Goal: Complete application form

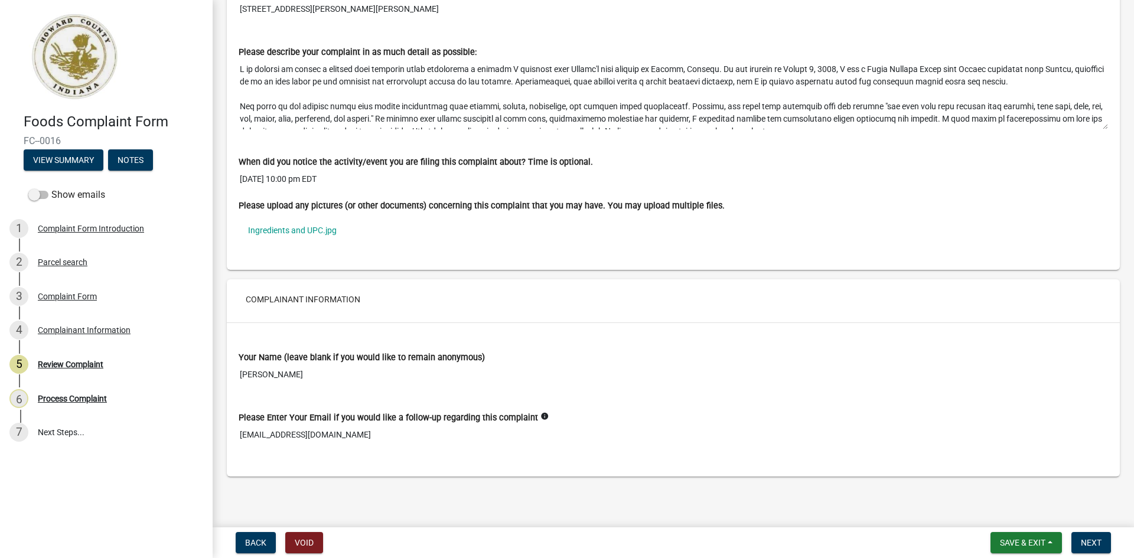
scroll to position [24, 0]
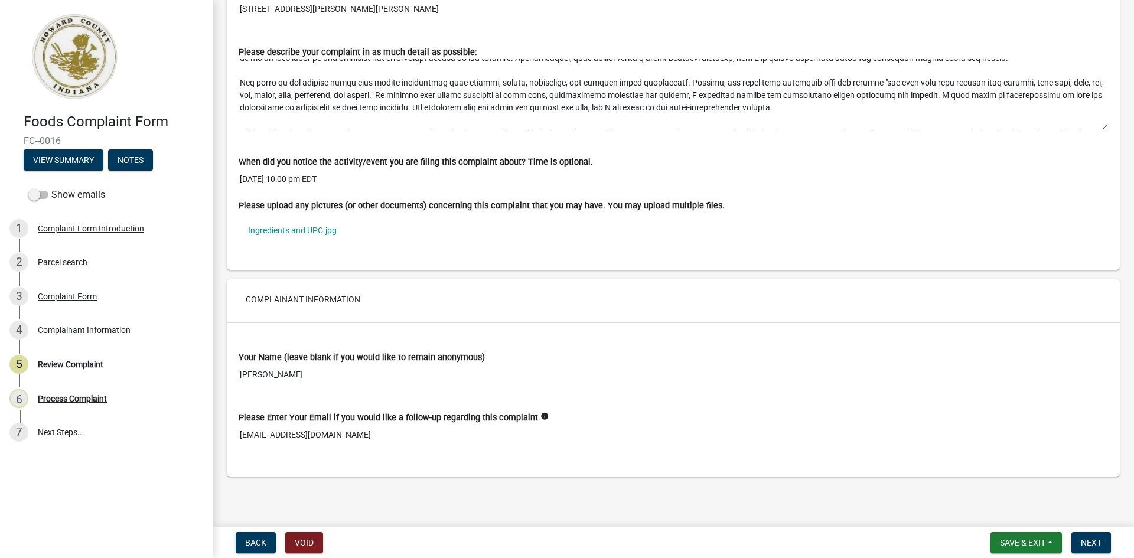
click at [903, 125] on textarea "Please describe your complaint in as much detail as possible:" at bounding box center [673, 93] width 869 height 71
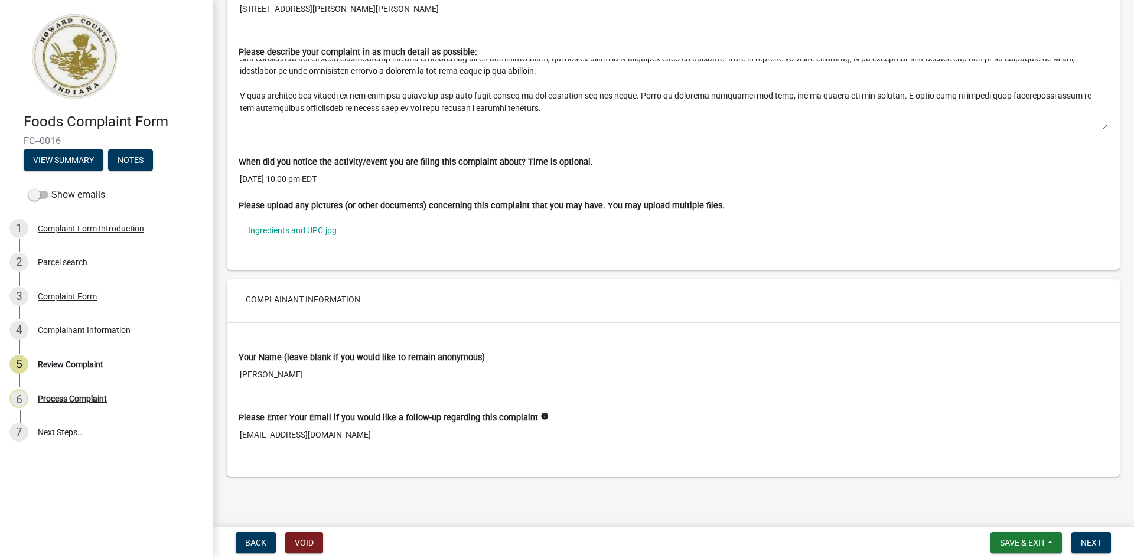
scroll to position [307, 0]
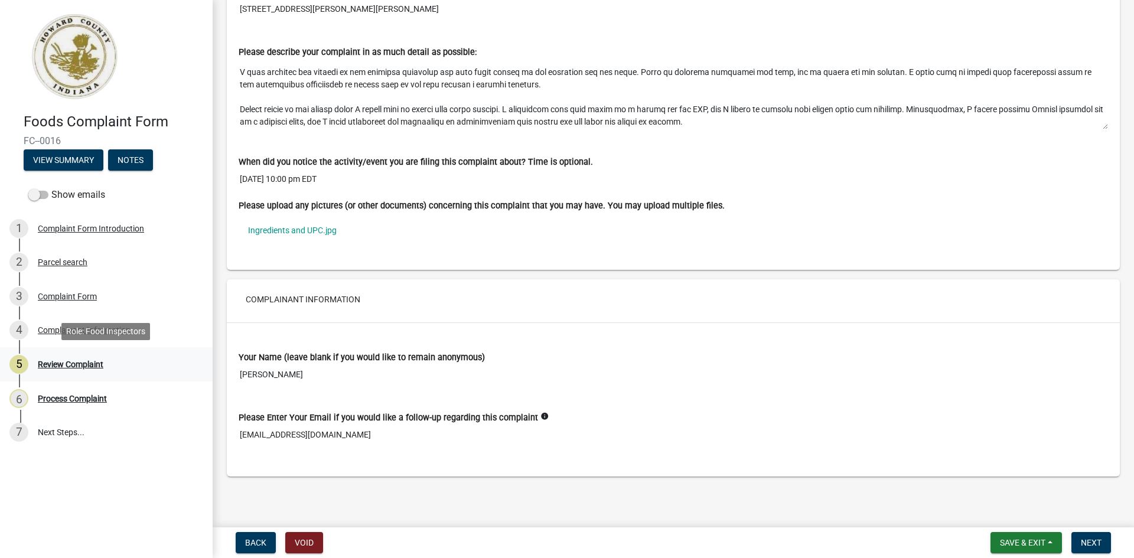
click at [81, 363] on div "Review Complaint" at bounding box center [71, 364] width 66 height 8
click at [1096, 124] on textarea "Please describe your complaint in as much detail as possible:" at bounding box center [673, 93] width 869 height 71
click at [1097, 127] on textarea "Please describe your complaint in as much detail as possible:" at bounding box center [673, 93] width 869 height 71
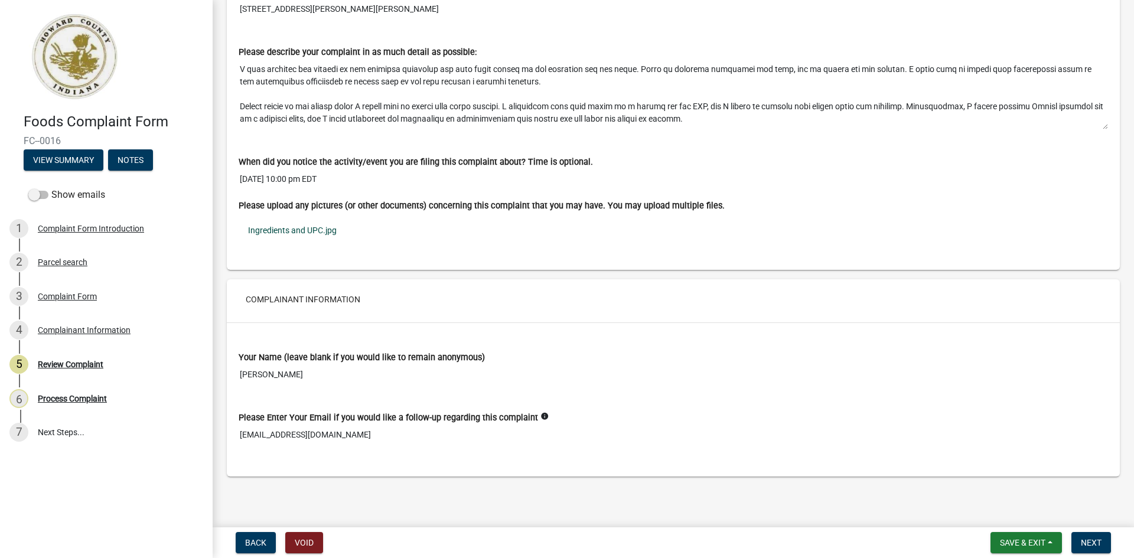
click at [307, 229] on link "Ingredients and UPC.jpg" at bounding box center [673, 230] width 869 height 27
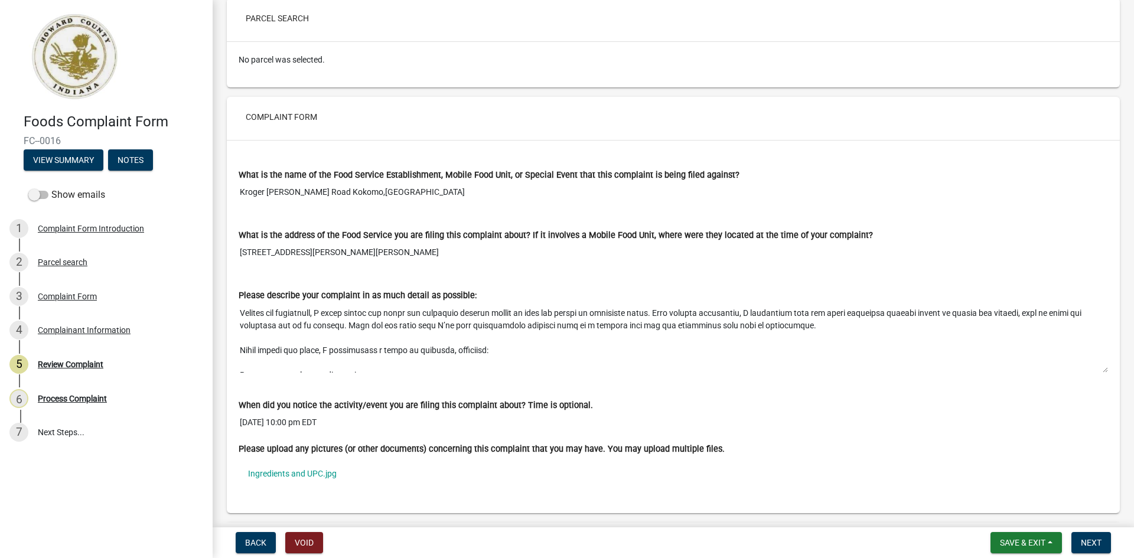
scroll to position [0, 0]
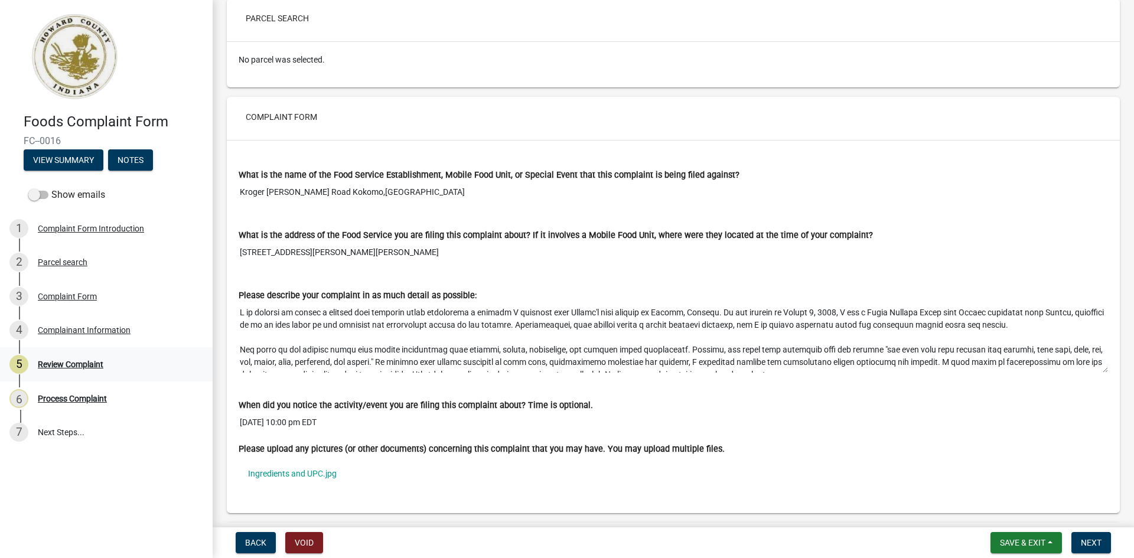
click at [80, 364] on div "Review Complaint" at bounding box center [71, 364] width 66 height 8
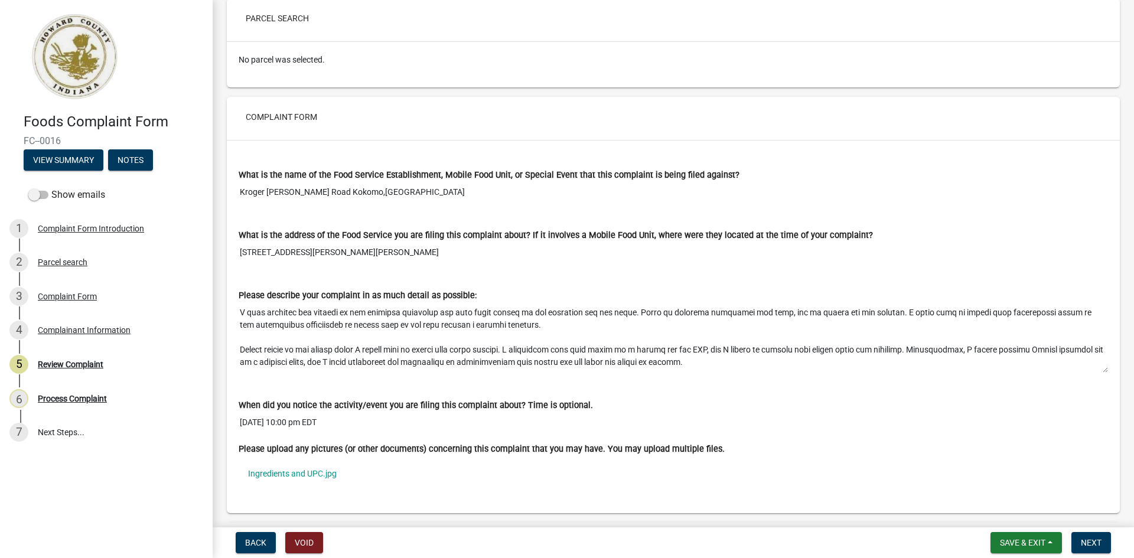
scroll to position [322, 0]
click at [273, 474] on link "Ingredients and UPC.jpg" at bounding box center [673, 473] width 869 height 27
